Goal: Task Accomplishment & Management: Use online tool/utility

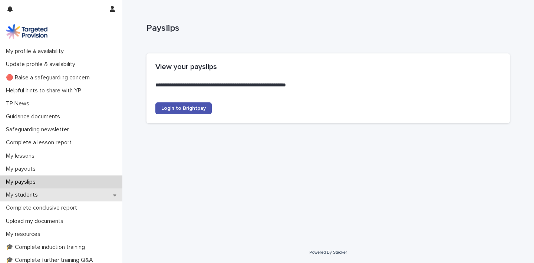
click at [37, 194] on p "My students" at bounding box center [23, 194] width 41 height 7
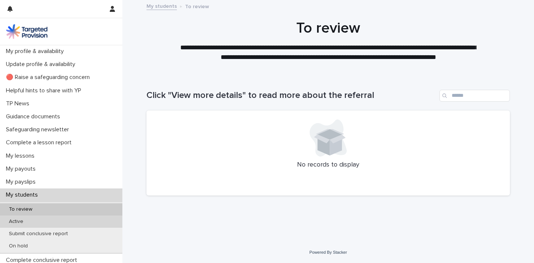
click at [36, 220] on div "Active" at bounding box center [61, 221] width 122 height 12
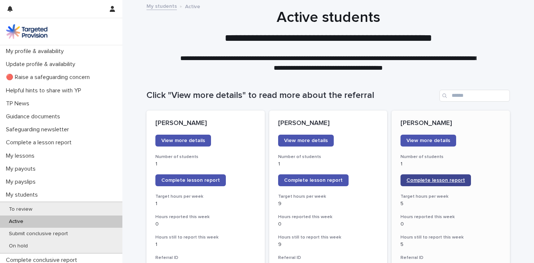
click at [431, 179] on span "Complete lesson report" at bounding box center [435, 179] width 59 height 5
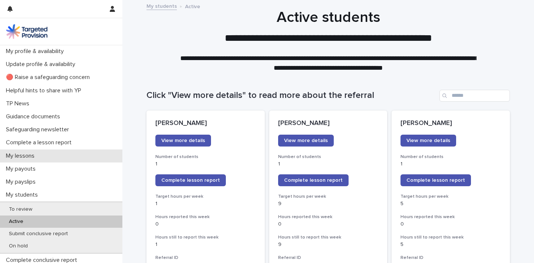
click at [33, 157] on p "My lessons" at bounding box center [21, 155] width 37 height 7
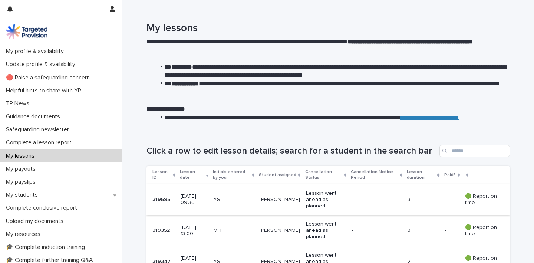
scroll to position [30, 0]
